Goal: Use online tool/utility: Utilize a website feature to perform a specific function

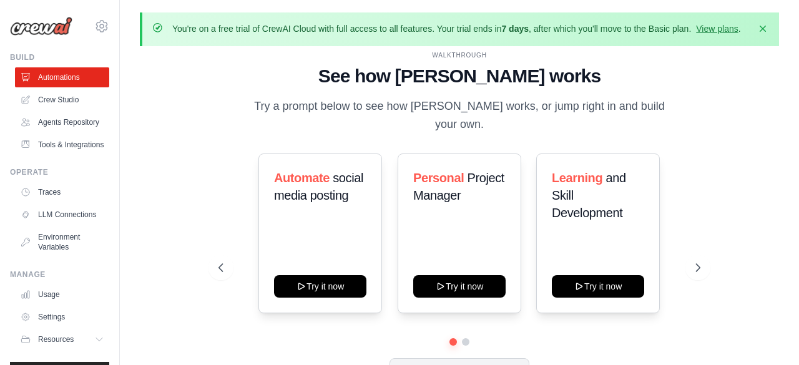
scroll to position [55, 0]
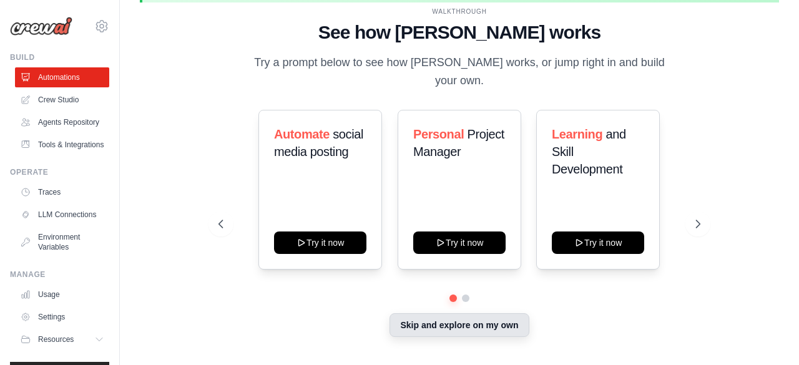
click at [429, 330] on button "Skip and explore on my own" at bounding box center [458, 325] width 139 height 24
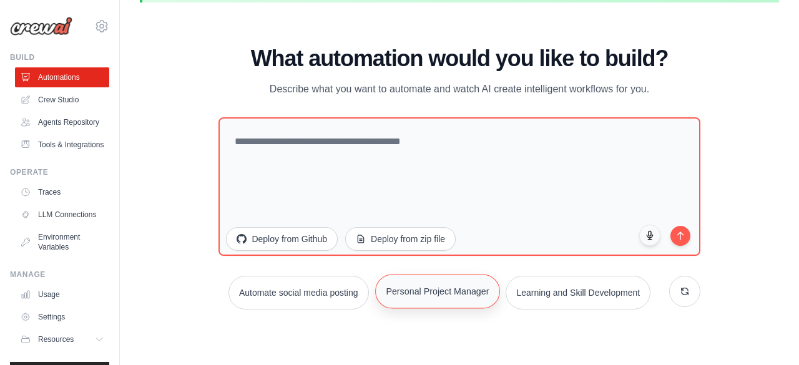
click at [500, 282] on button "Personal Project Manager" at bounding box center [437, 291] width 125 height 34
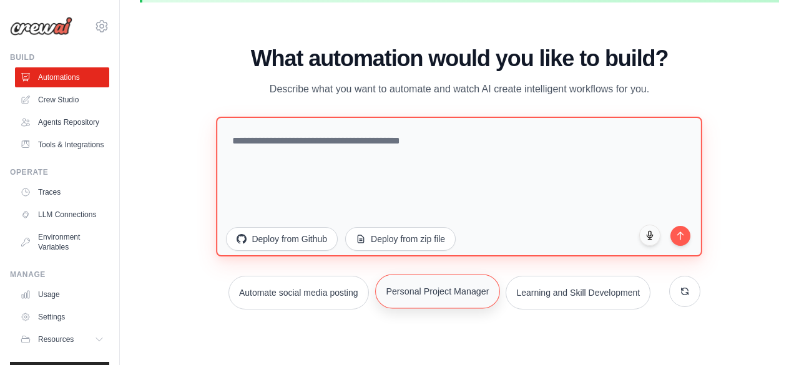
type textarea "**********"
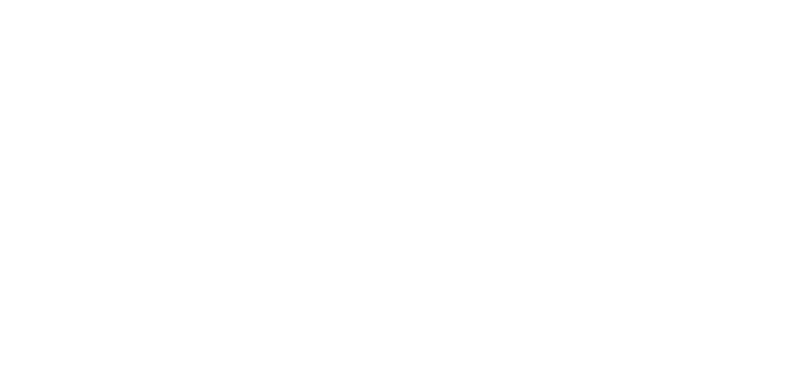
click at [683, 0] on html at bounding box center [399, 0] width 799 height 0
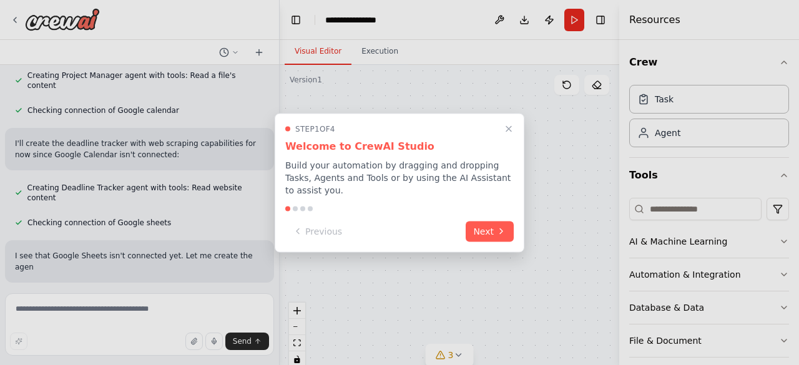
scroll to position [556, 0]
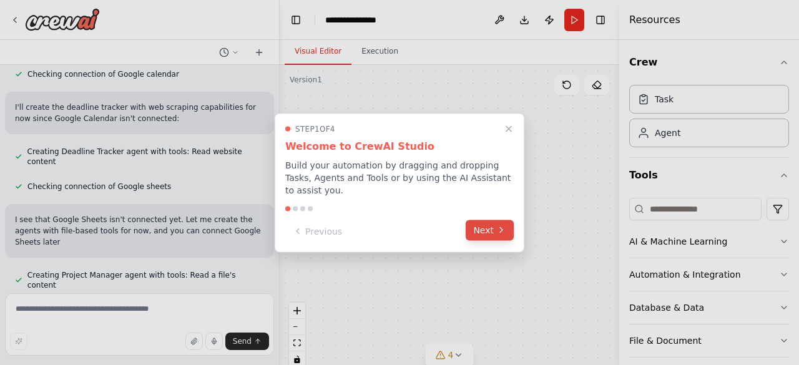
click at [490, 234] on button "Next" at bounding box center [490, 230] width 48 height 21
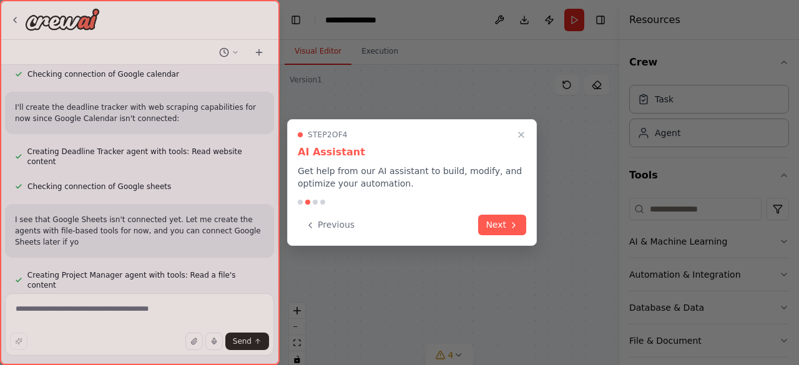
click at [490, 234] on div "Previous Next" at bounding box center [412, 225] width 228 height 21
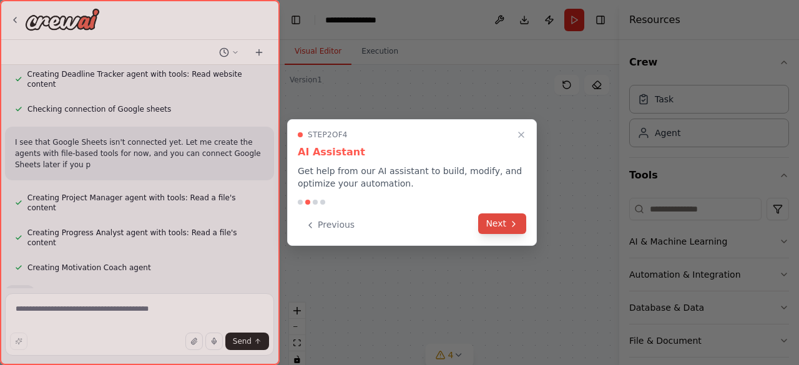
click at [490, 228] on button "Next" at bounding box center [502, 223] width 48 height 21
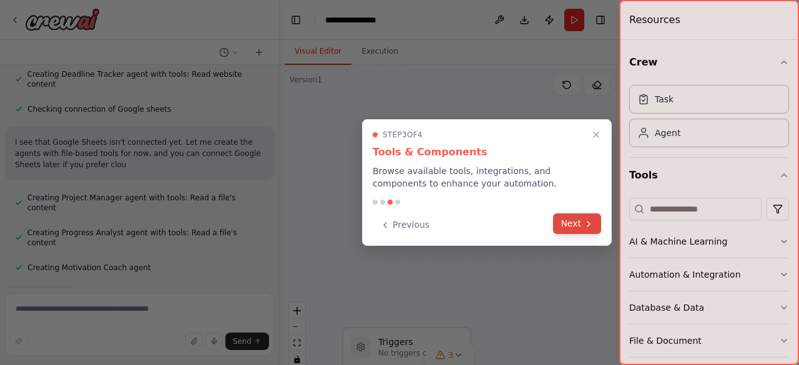
click at [568, 226] on button "Next" at bounding box center [577, 223] width 48 height 21
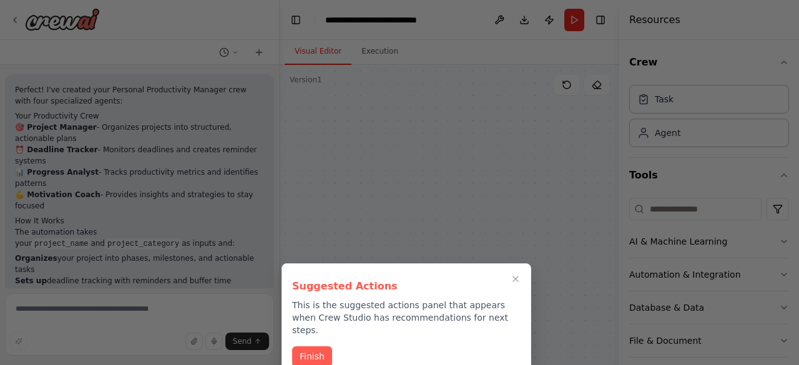
scroll to position [1342, 0]
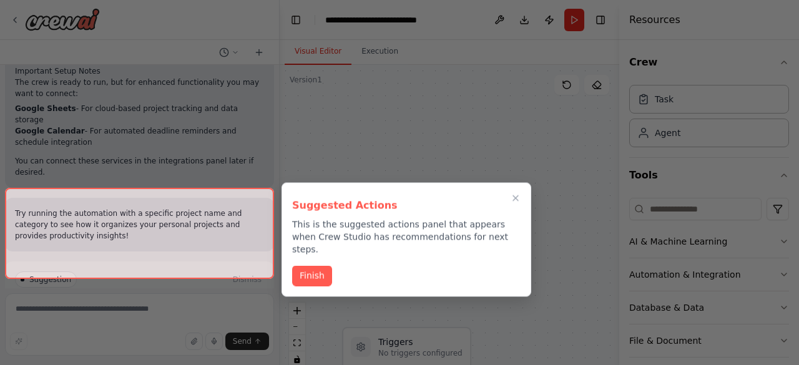
click at [308, 266] on button "Finish" at bounding box center [312, 276] width 40 height 21
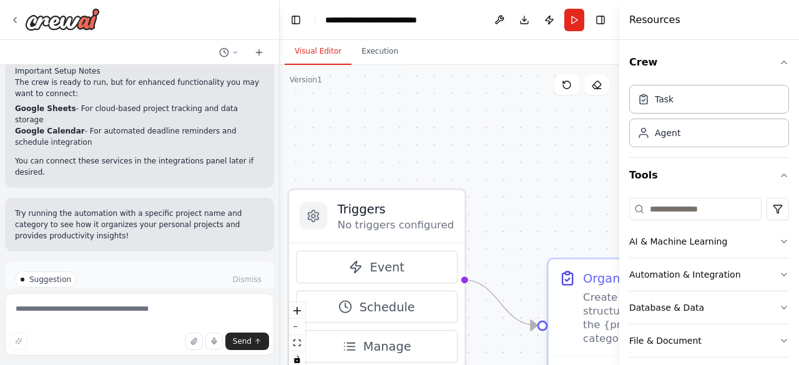
drag, startPoint x: 461, startPoint y: 296, endPoint x: 435, endPoint y: 81, distance: 216.2
click at [435, 81] on div ".deletable-edge-delete-btn { width: 20px; height: 20px; border: 0px solid #ffff…" at bounding box center [449, 221] width 339 height 312
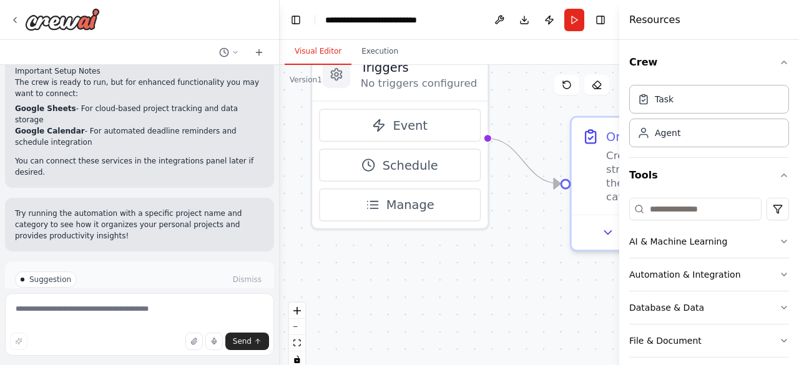
drag, startPoint x: 478, startPoint y: 245, endPoint x: 500, endPoint y: 103, distance: 143.4
click at [501, 103] on div ".deletable-edge-delete-btn { width: 20px; height: 20px; border: 0px solid #ffff…" at bounding box center [449, 221] width 339 height 312
click at [570, 15] on button "Run" at bounding box center [574, 20] width 20 height 22
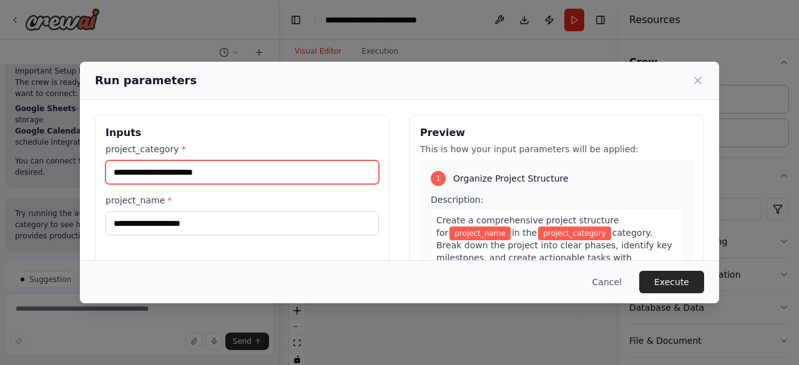
click at [328, 170] on input "project_category *" at bounding box center [241, 172] width 273 height 24
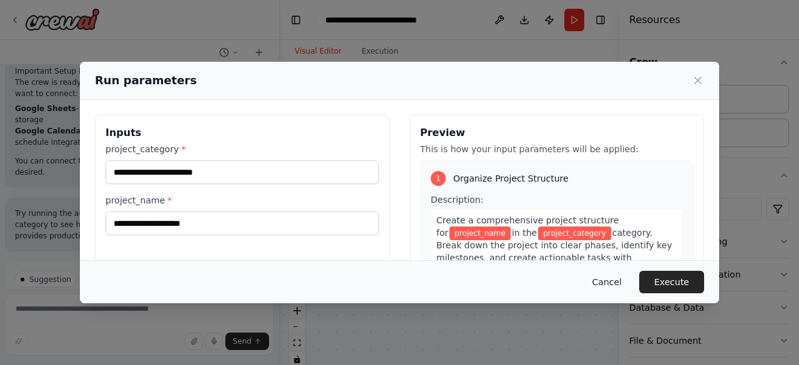
click at [620, 279] on button "Cancel" at bounding box center [606, 282] width 49 height 22
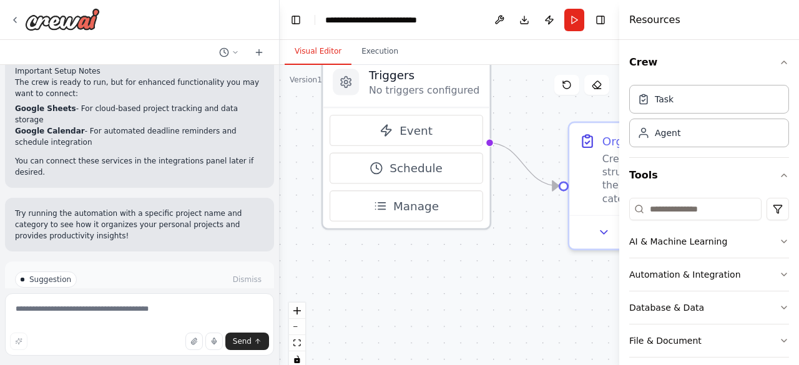
click at [344, 80] on icon at bounding box center [346, 82] width 10 height 11
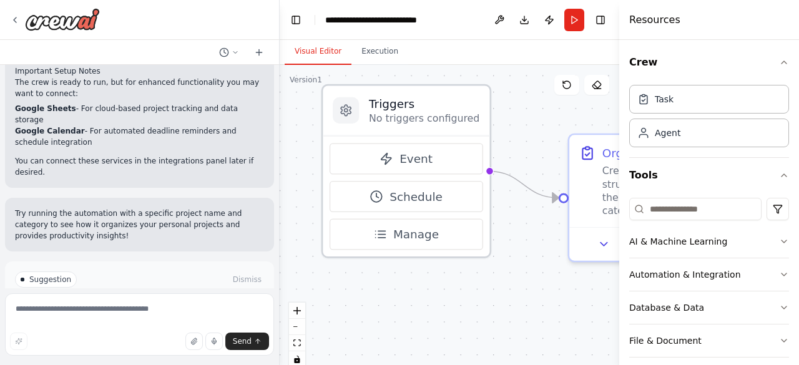
drag, startPoint x: 359, startPoint y: 81, endPoint x: 359, endPoint y: 105, distance: 24.3
click at [359, 105] on div "Triggers No triggers configured" at bounding box center [406, 110] width 167 height 50
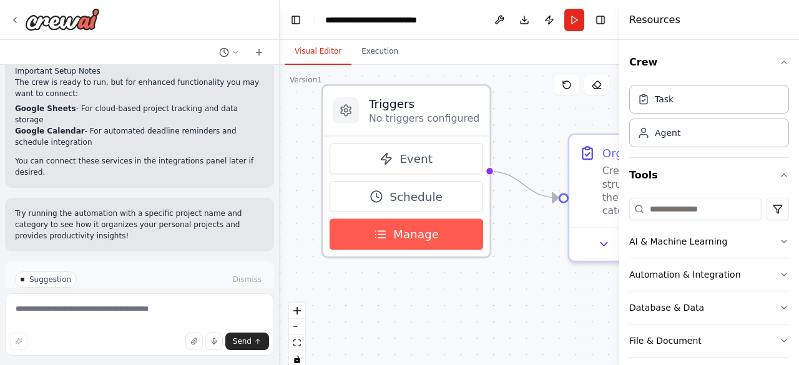
click at [390, 230] on button "Manage" at bounding box center [406, 234] width 154 height 31
